Goal: Use online tool/utility: Utilize a website feature to perform a specific function

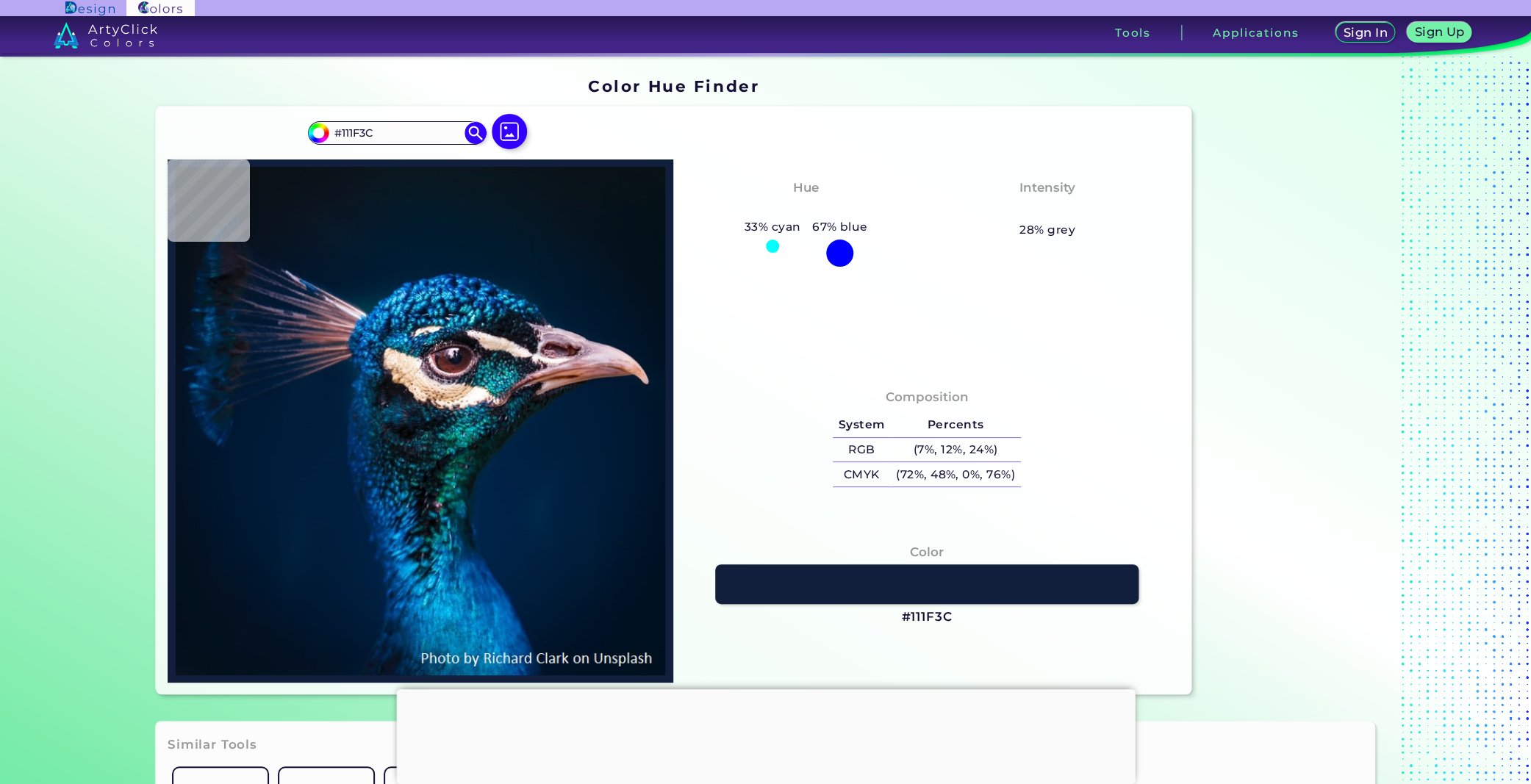
type input "#041628"
type input "#04192a"
type input "#04192A"
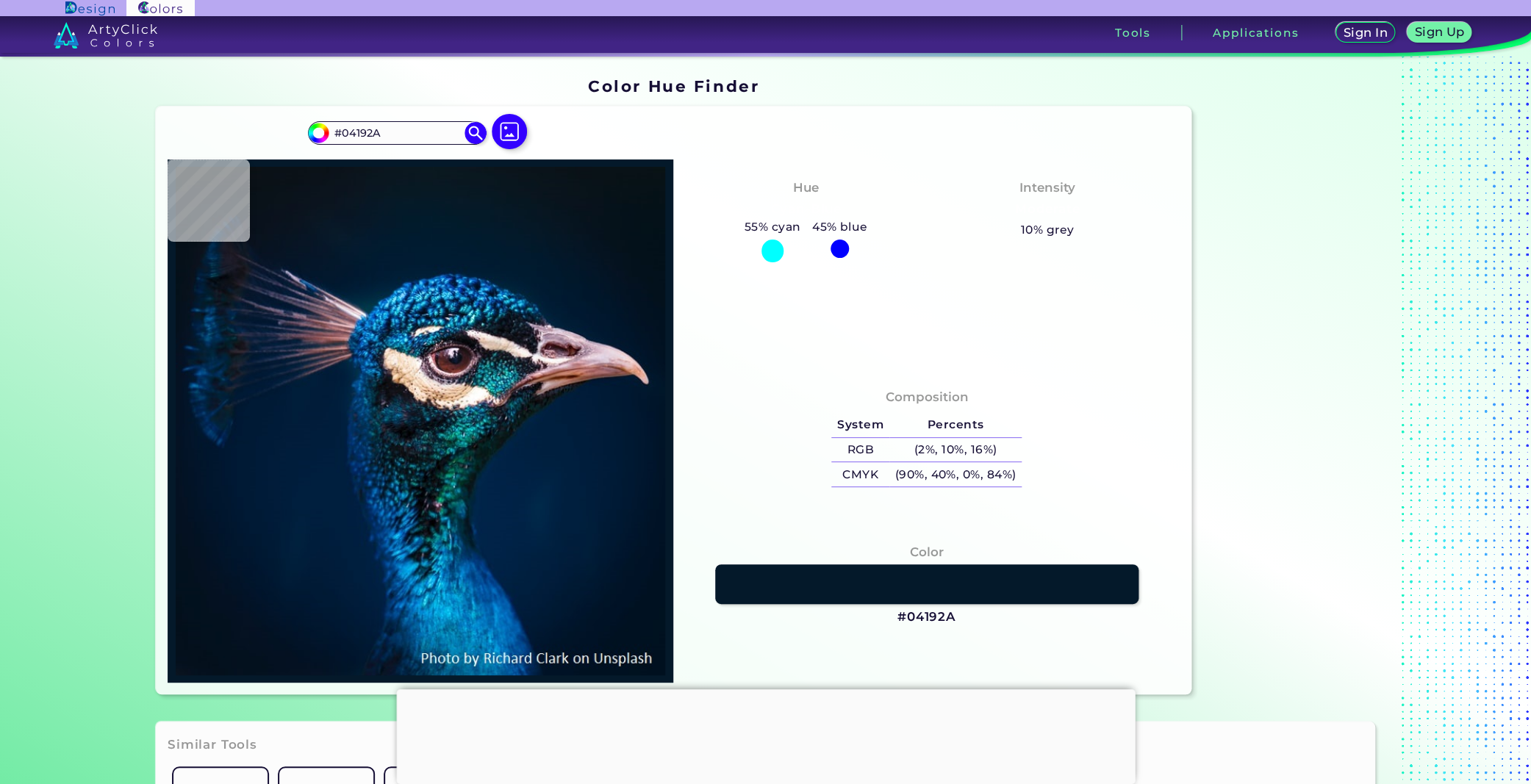
type input "#081923"
type input "#0a151e"
type input "#0A151E"
click at [507, 130] on img at bounding box center [509, 132] width 43 height 43
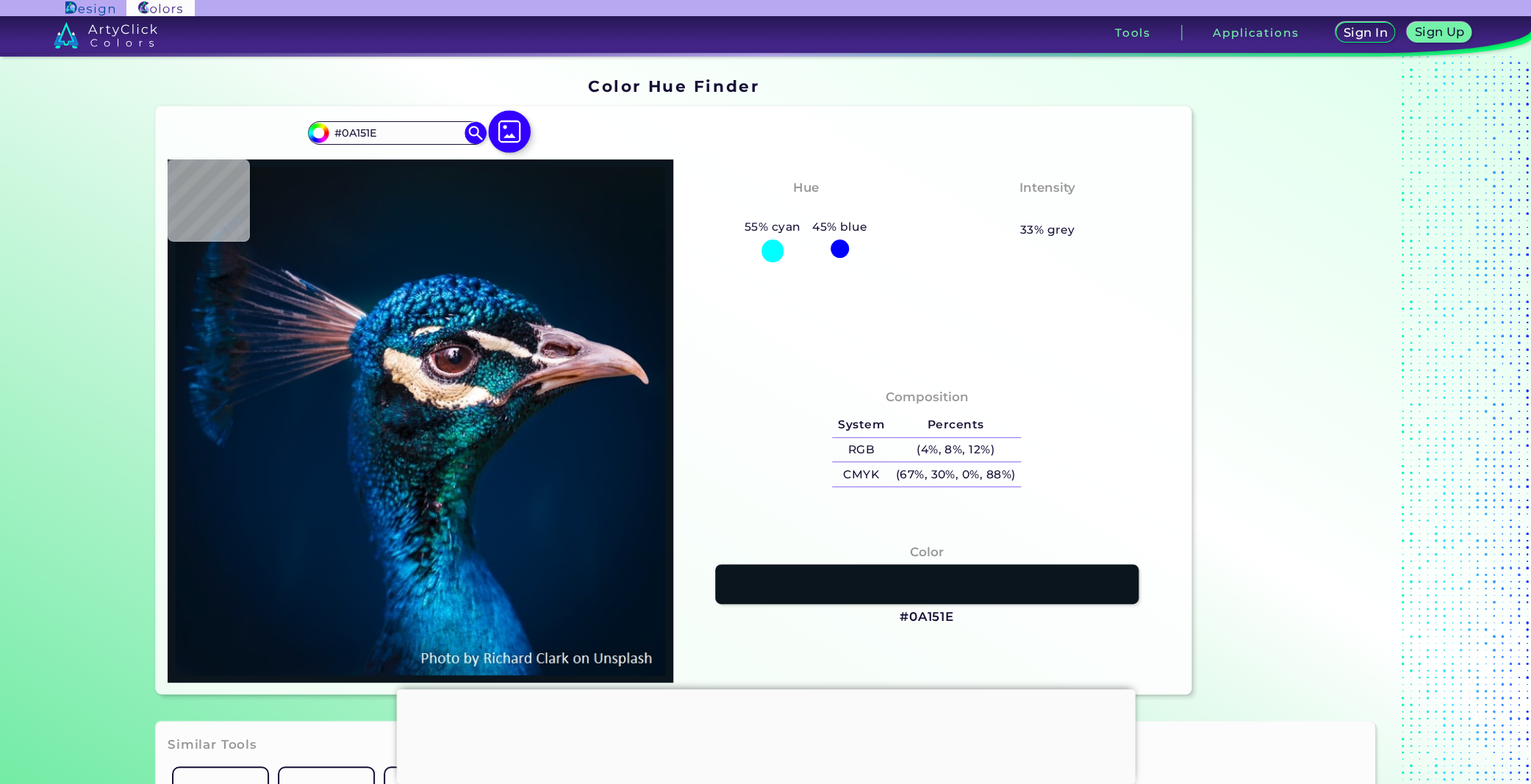
click at [0, 0] on input "file" at bounding box center [0, 0] width 0 height 0
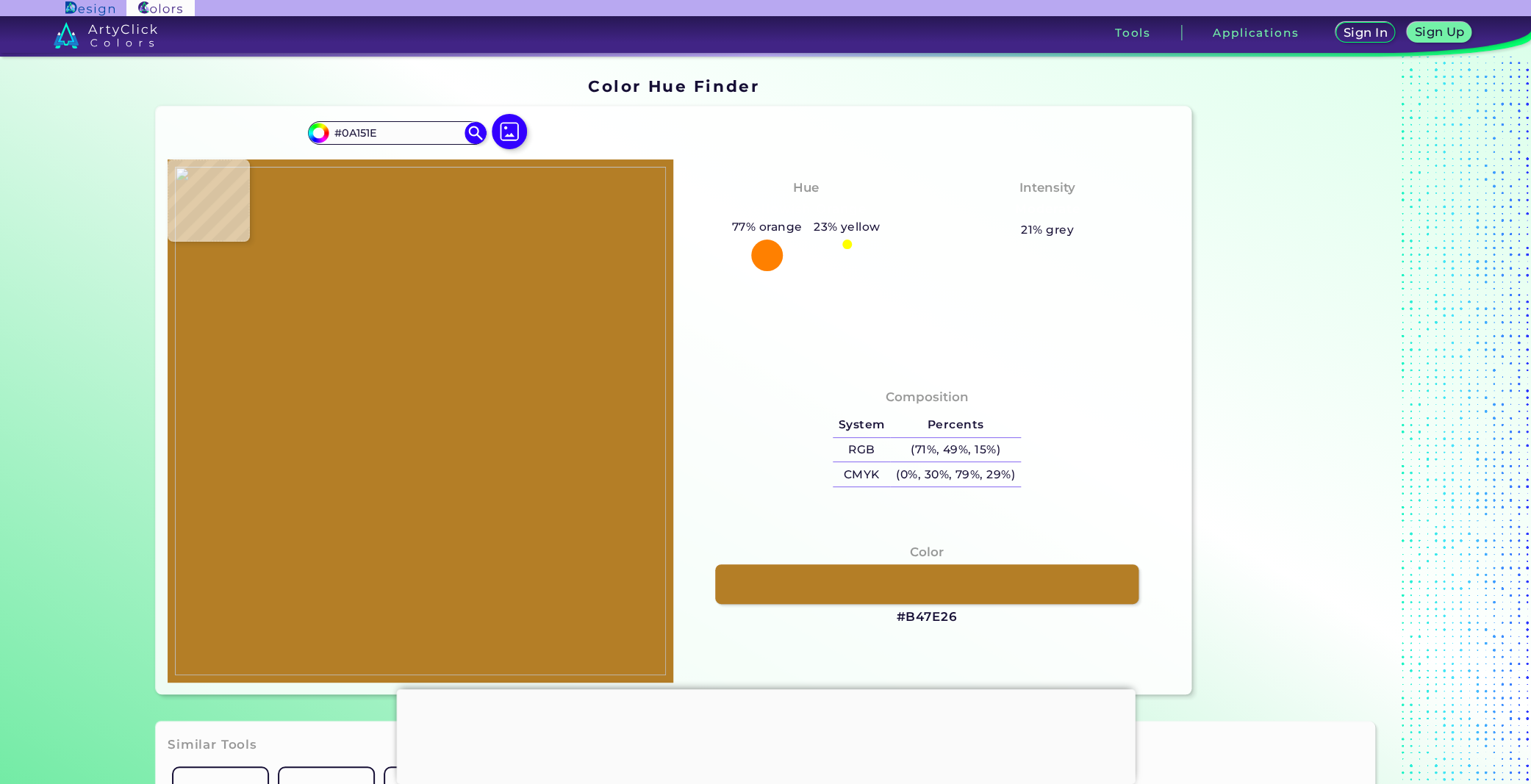
type input "#b47e26"
type input "#B47E26"
type input "#69675b"
type input "#69675B"
type input "#979589"
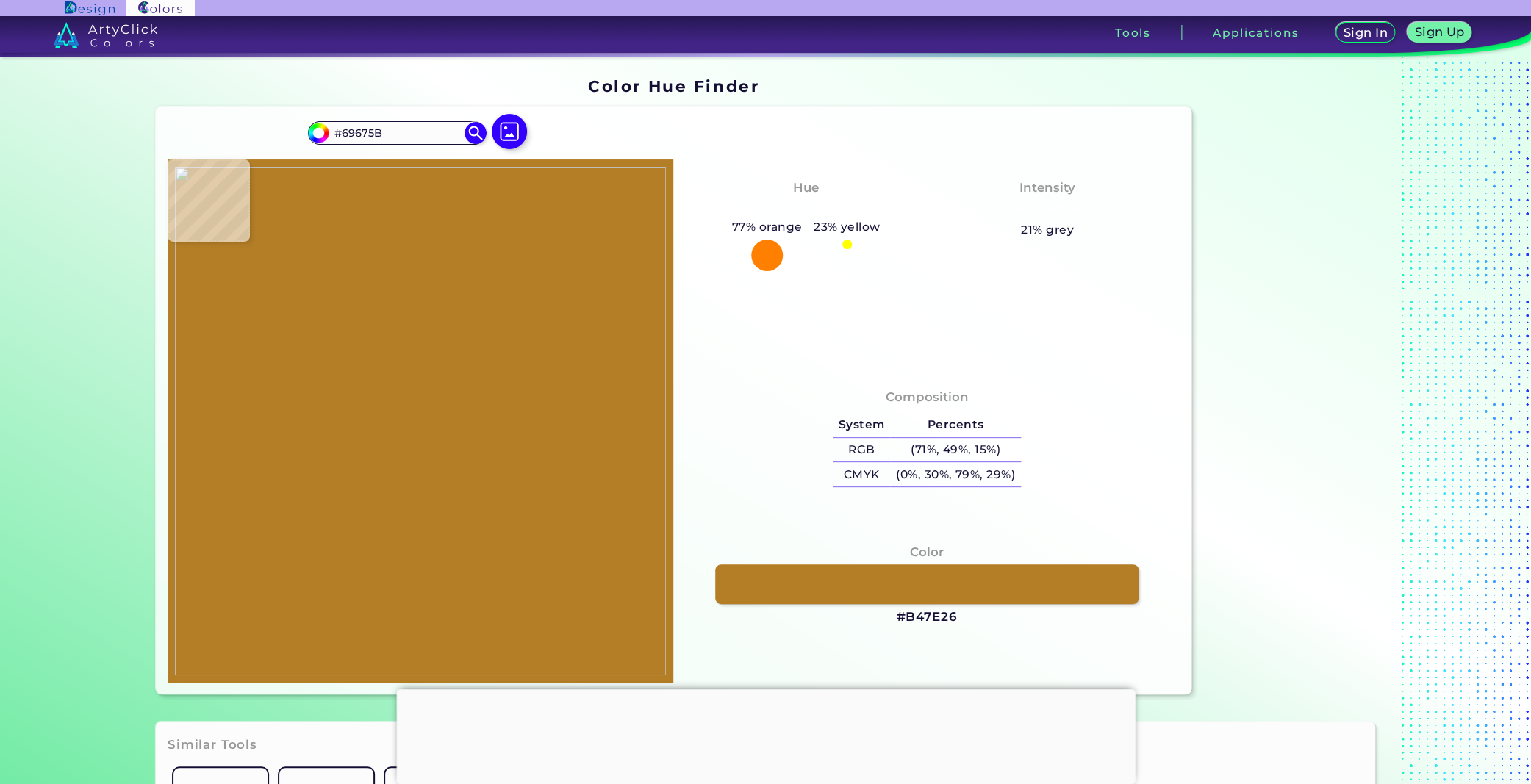
type input "#979589"
type input "#7e7c70"
type input "#7E7C70"
type input "#9e978d"
type input "#9E978D"
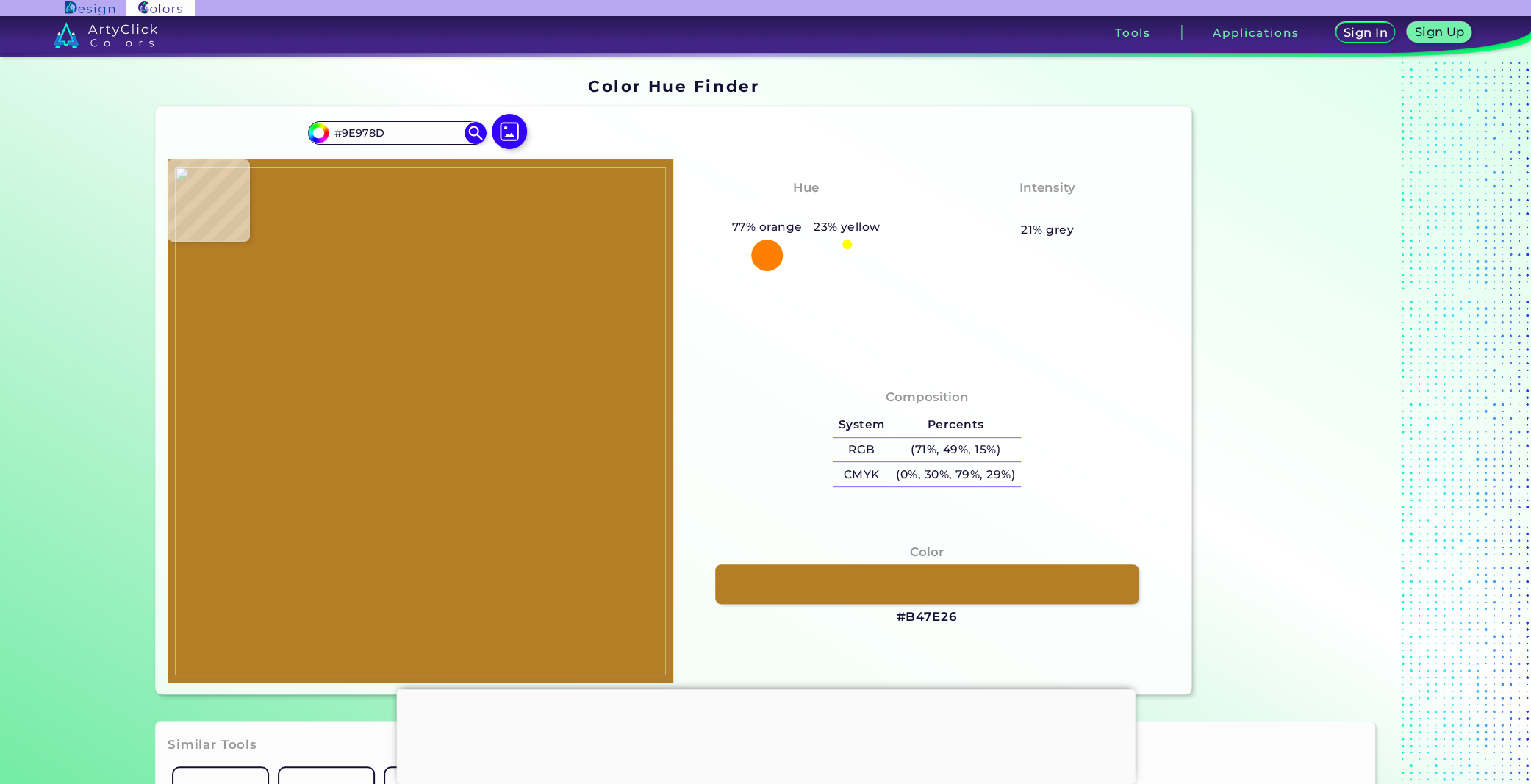
type input "#cfcbc8"
type input "#CFCBC8"
type input "#cdc9c6"
type input "#CDC9C6"
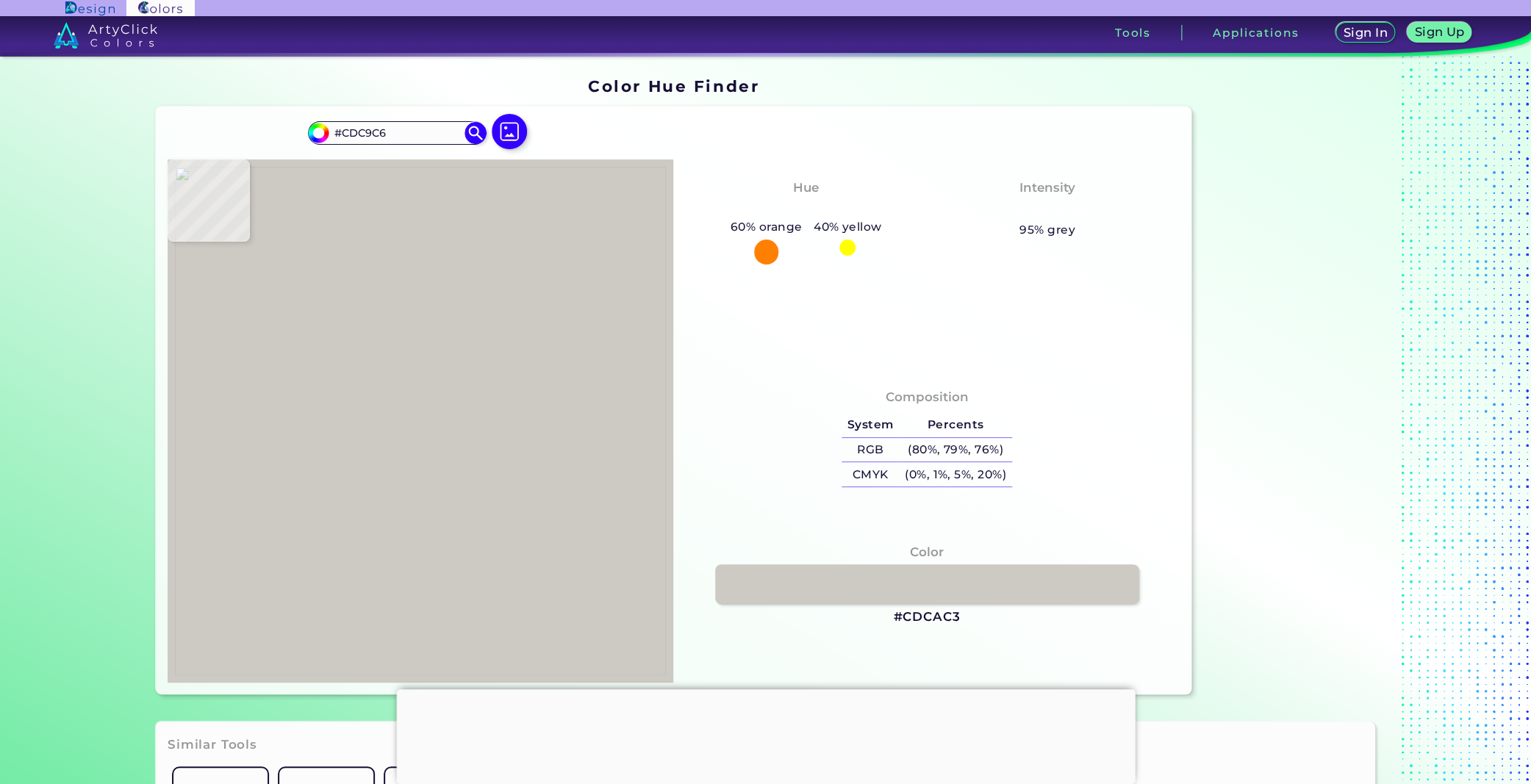
type input "#cdcac3"
type input "#CDCAC3"
type input "#cdc9c6"
type input "#CDC9C6"
type input "#d2cbc5"
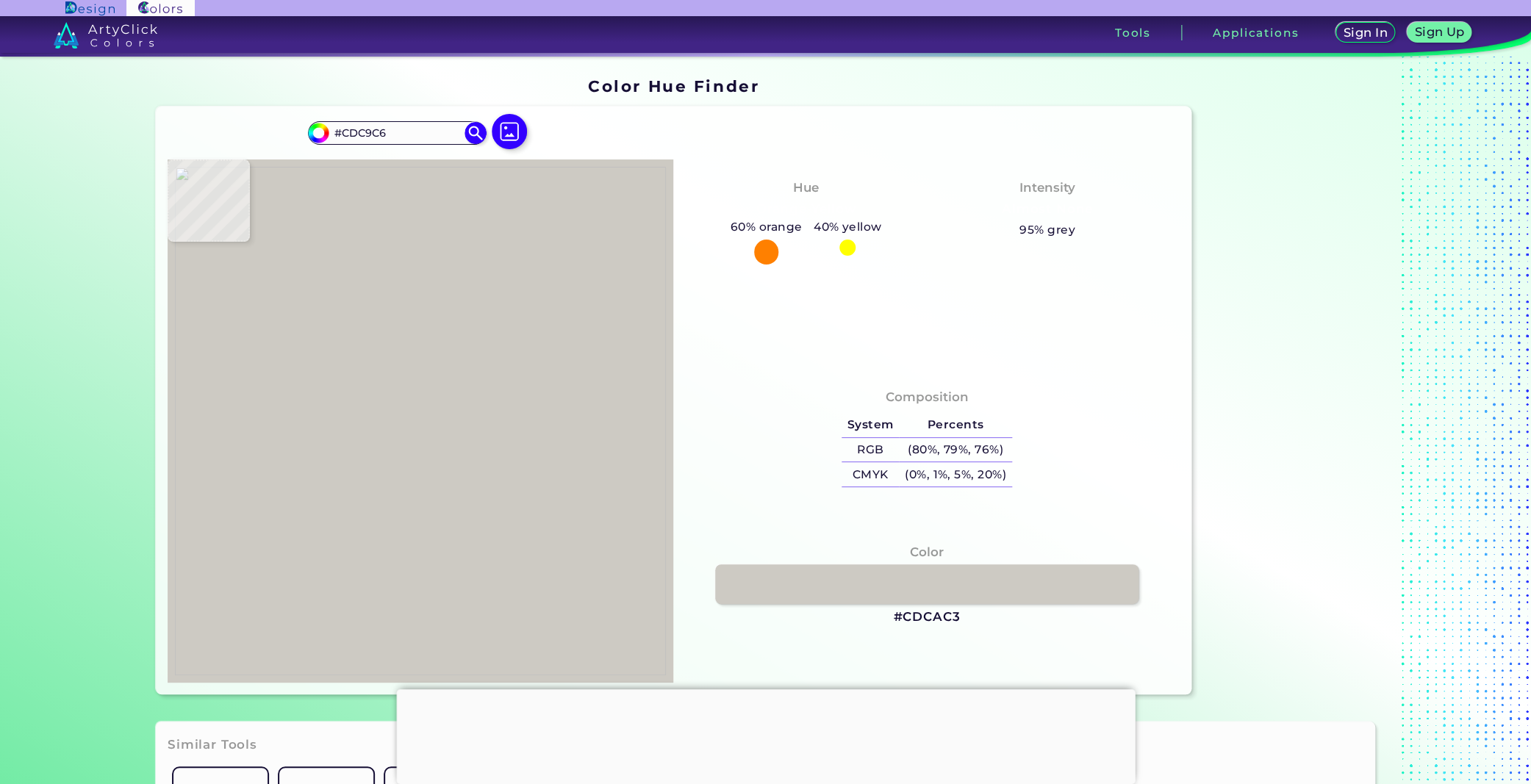
type input "#D2CBC5"
type input "#cecbc4"
type input "#CECBC4"
type input "#d1cdca"
type input "#D1CDCA"
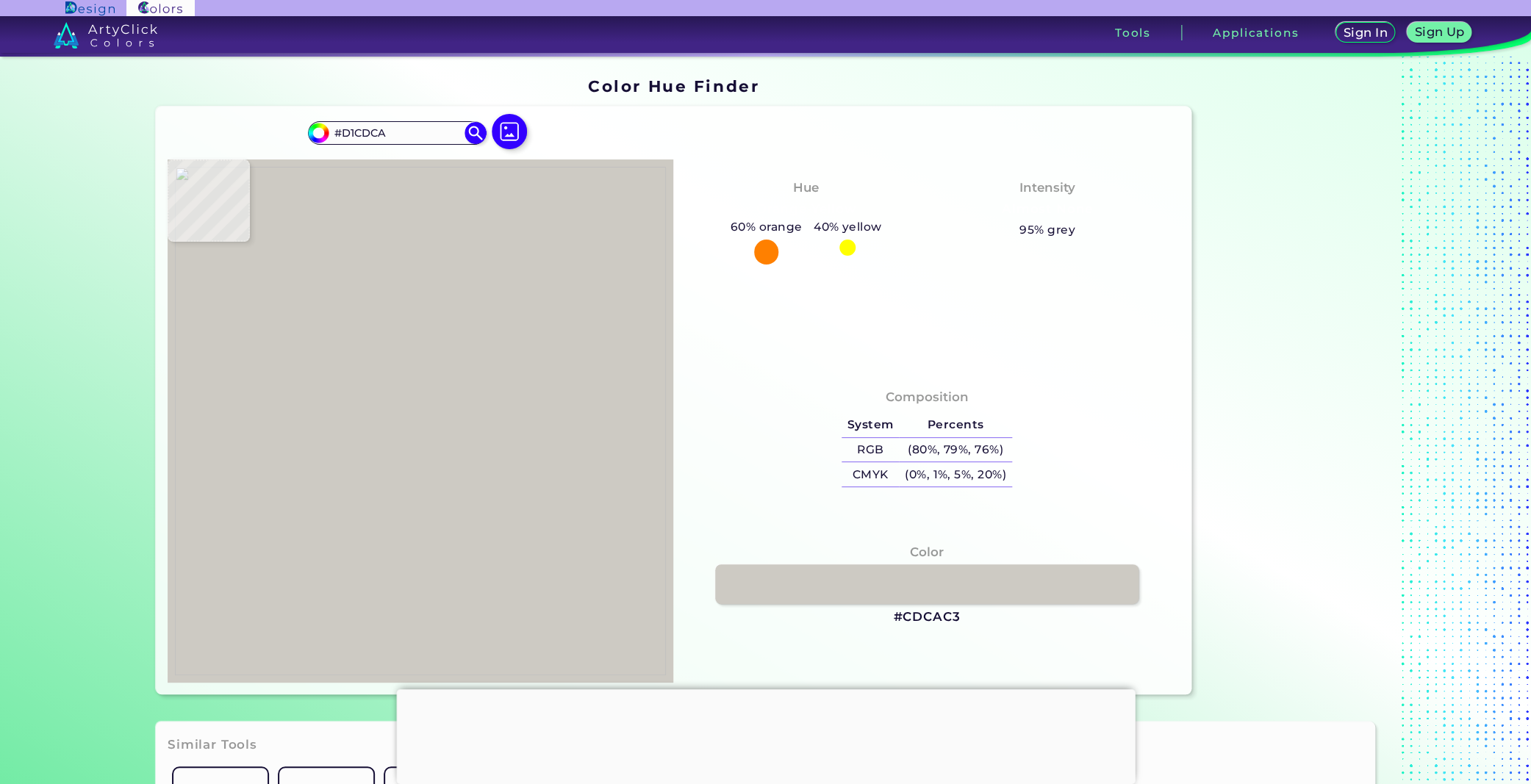
type input "#cfcbc8"
type input "#CFCBC8"
type input "#c1bbab"
type input "#C1BBAB"
type input "#9e9683"
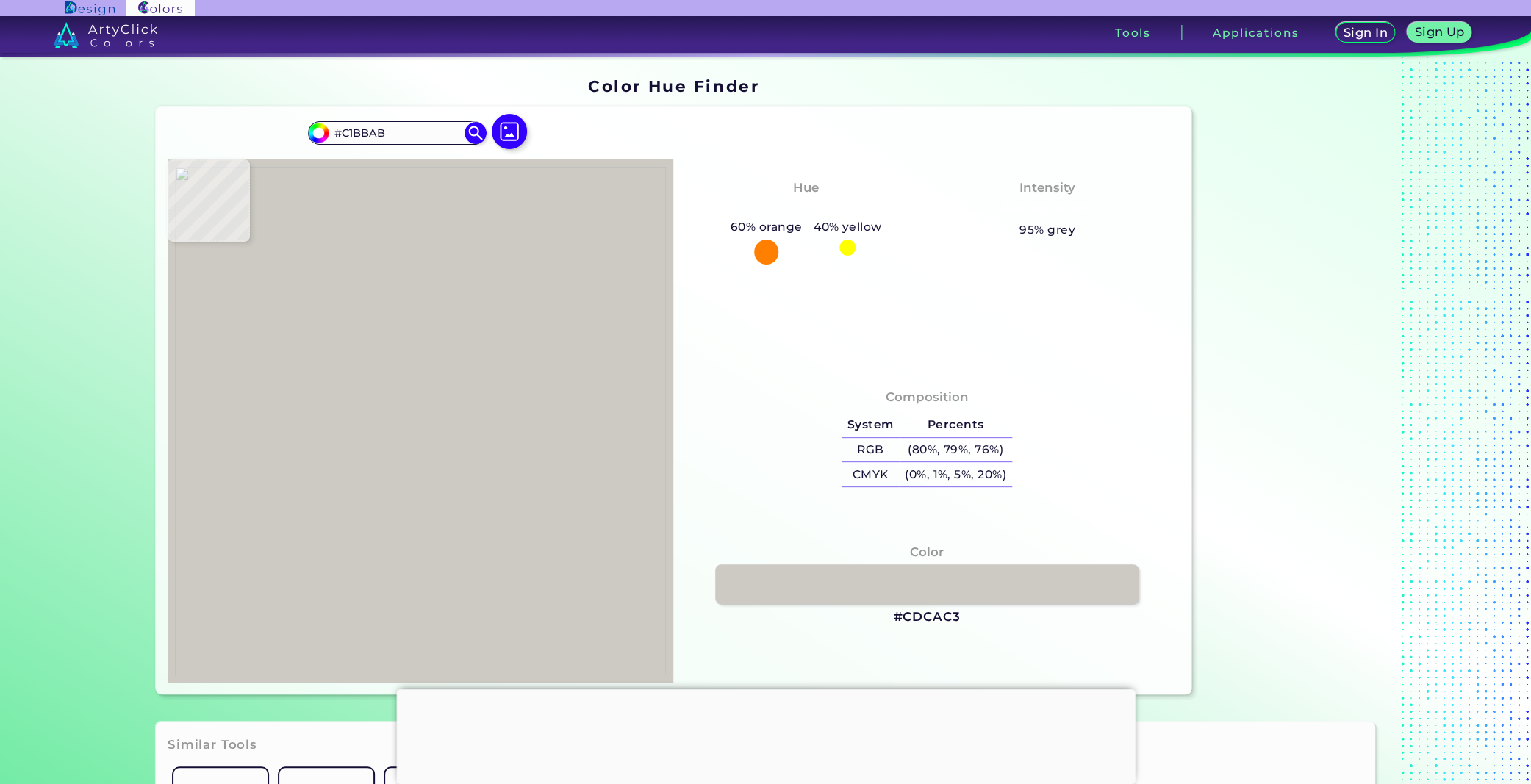
type input "#9E9683"
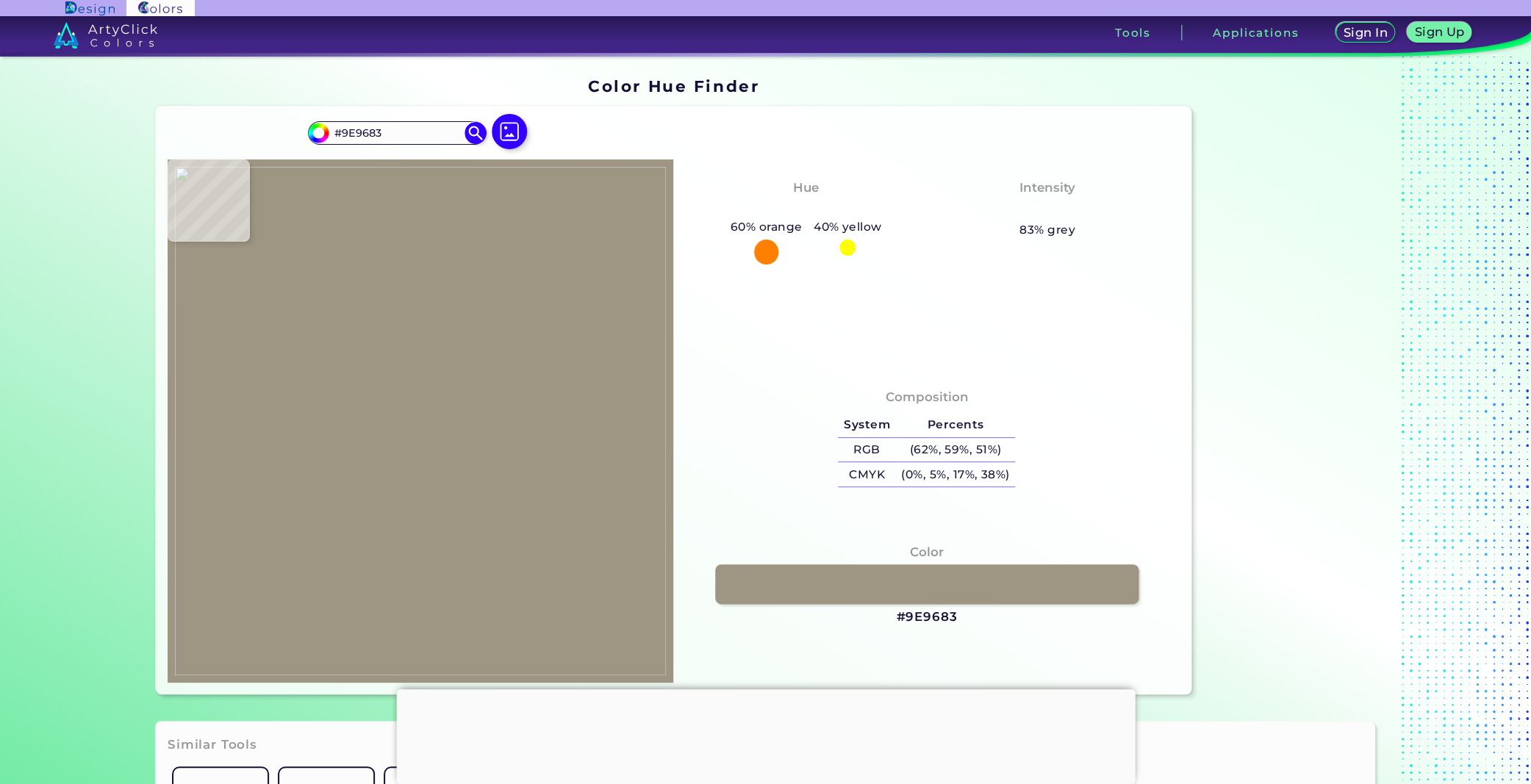
type input "#aaa28f"
type input "#AAA28F"
type input "#a9a18e"
type input "#A9A18E"
type input "#a8a08d"
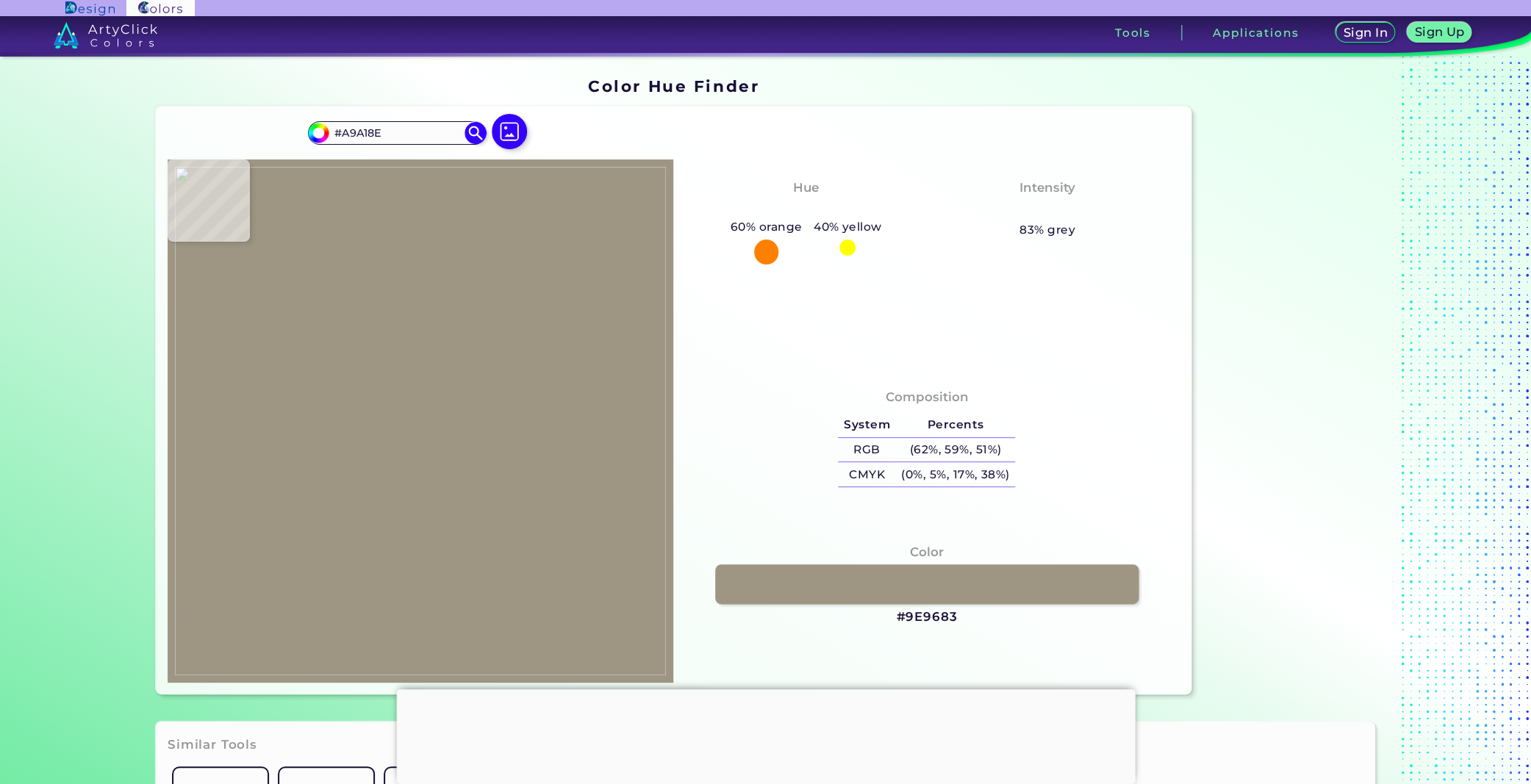
type input "#A8A08D"
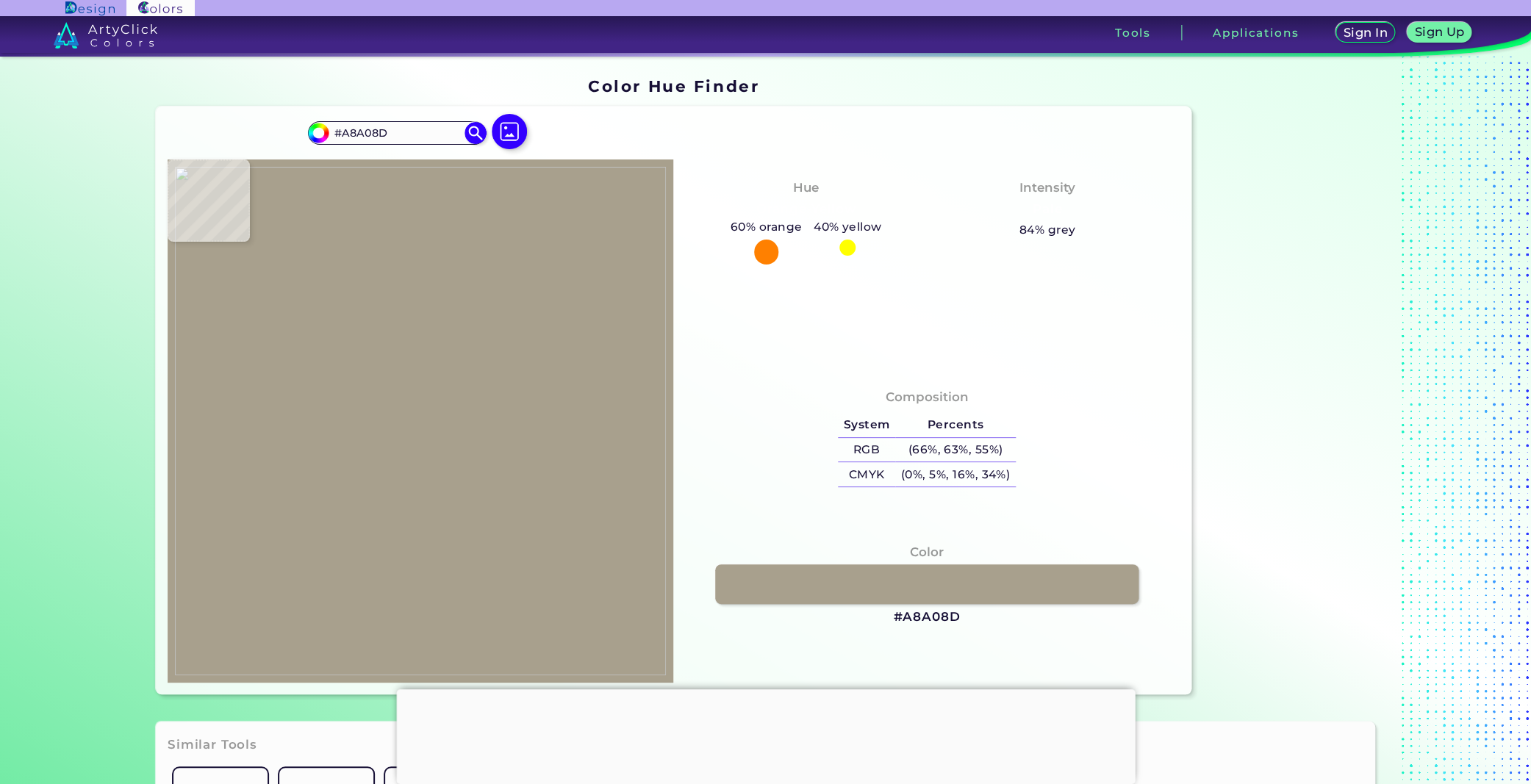
click at [322, 278] on img at bounding box center [421, 421] width 492 height 508
click at [890, 586] on link at bounding box center [927, 584] width 428 height 40
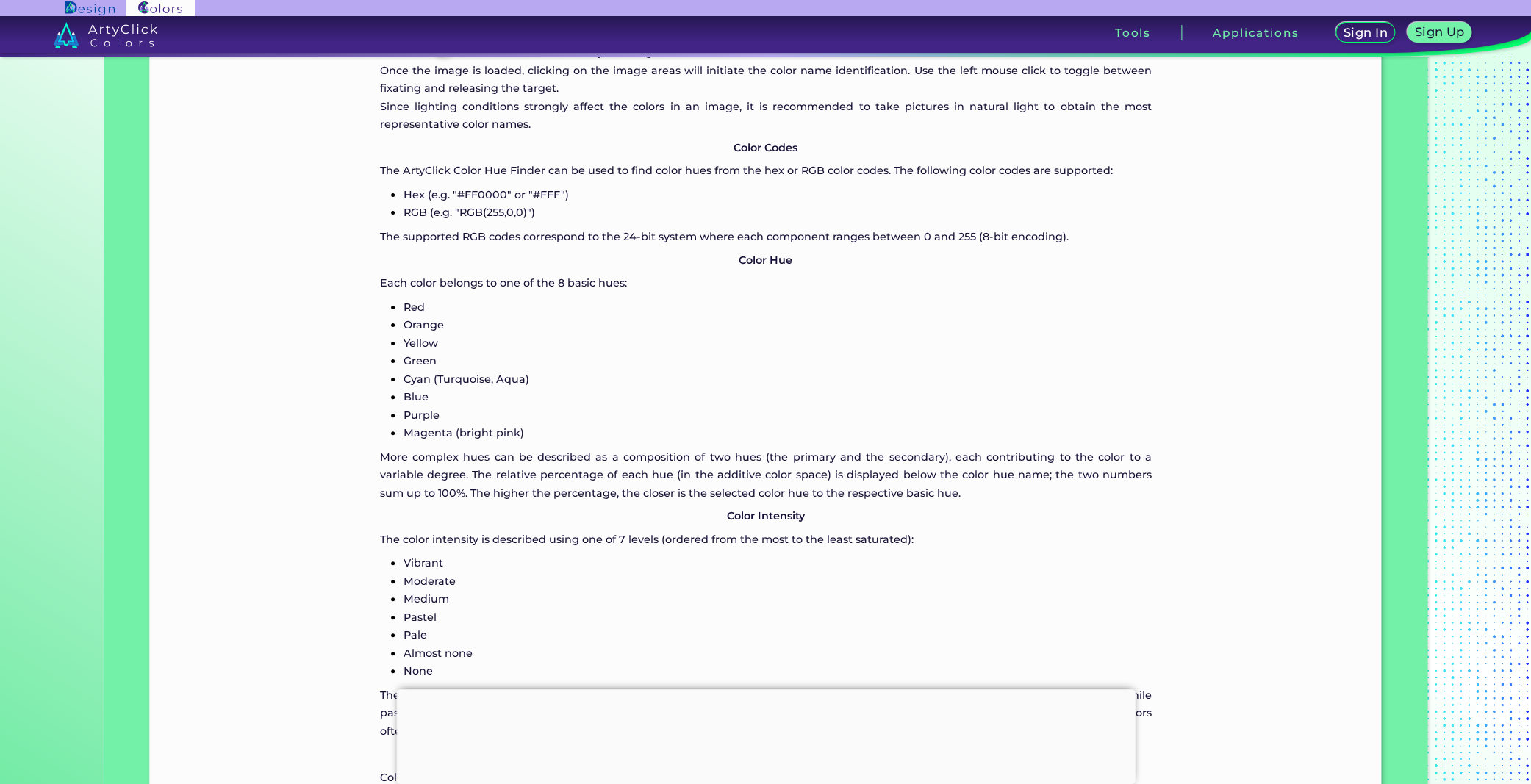
scroll to position [1748, 0]
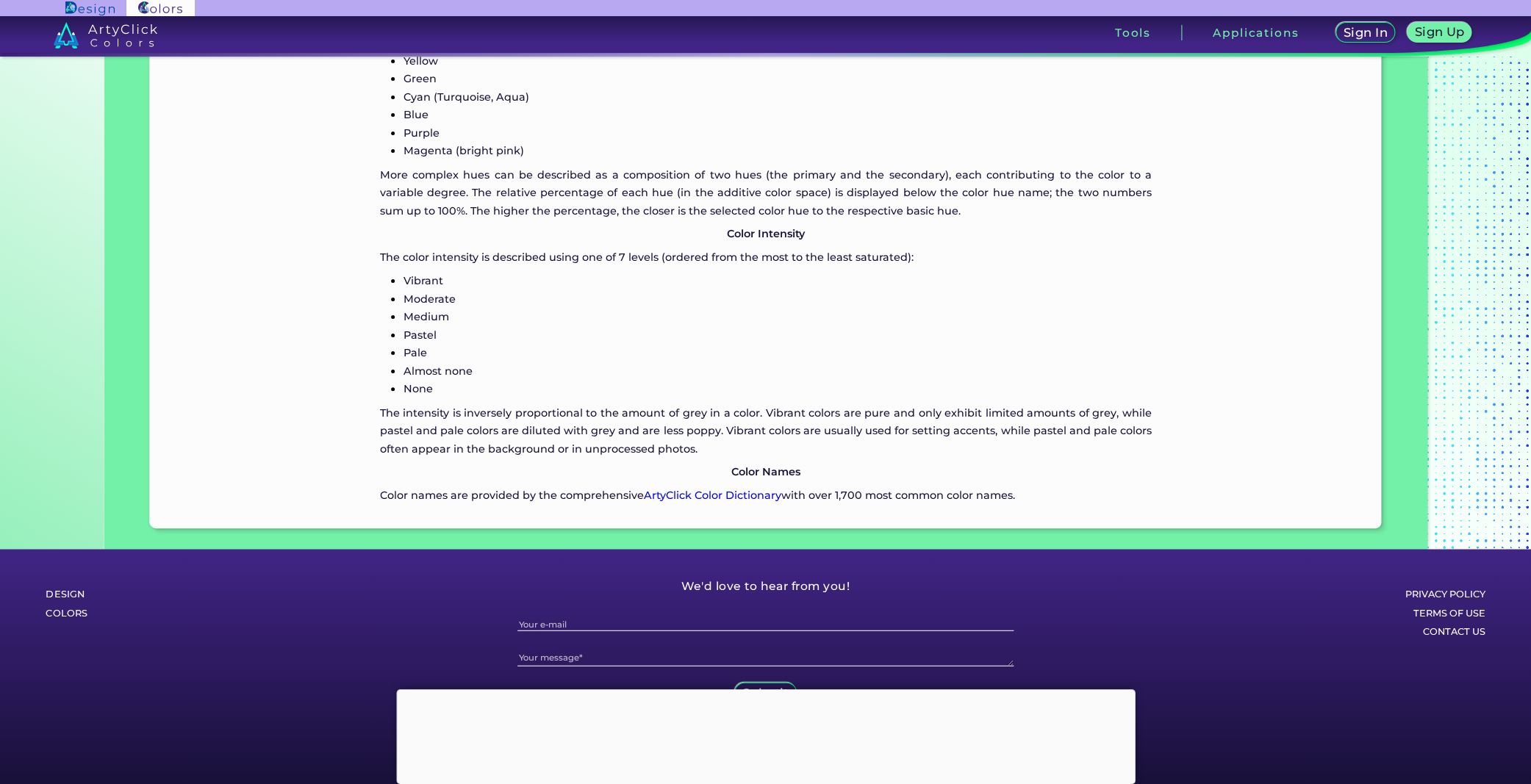
click at [708, 490] on p "Color names are provided by the comprehensive ArtyClick Color Dictionary with o…" at bounding box center [765, 495] width 772 height 18
click at [704, 489] on link "ArtyClick Color Dictionary" at bounding box center [711, 495] width 137 height 13
